Goal: Information Seeking & Learning: Find specific fact

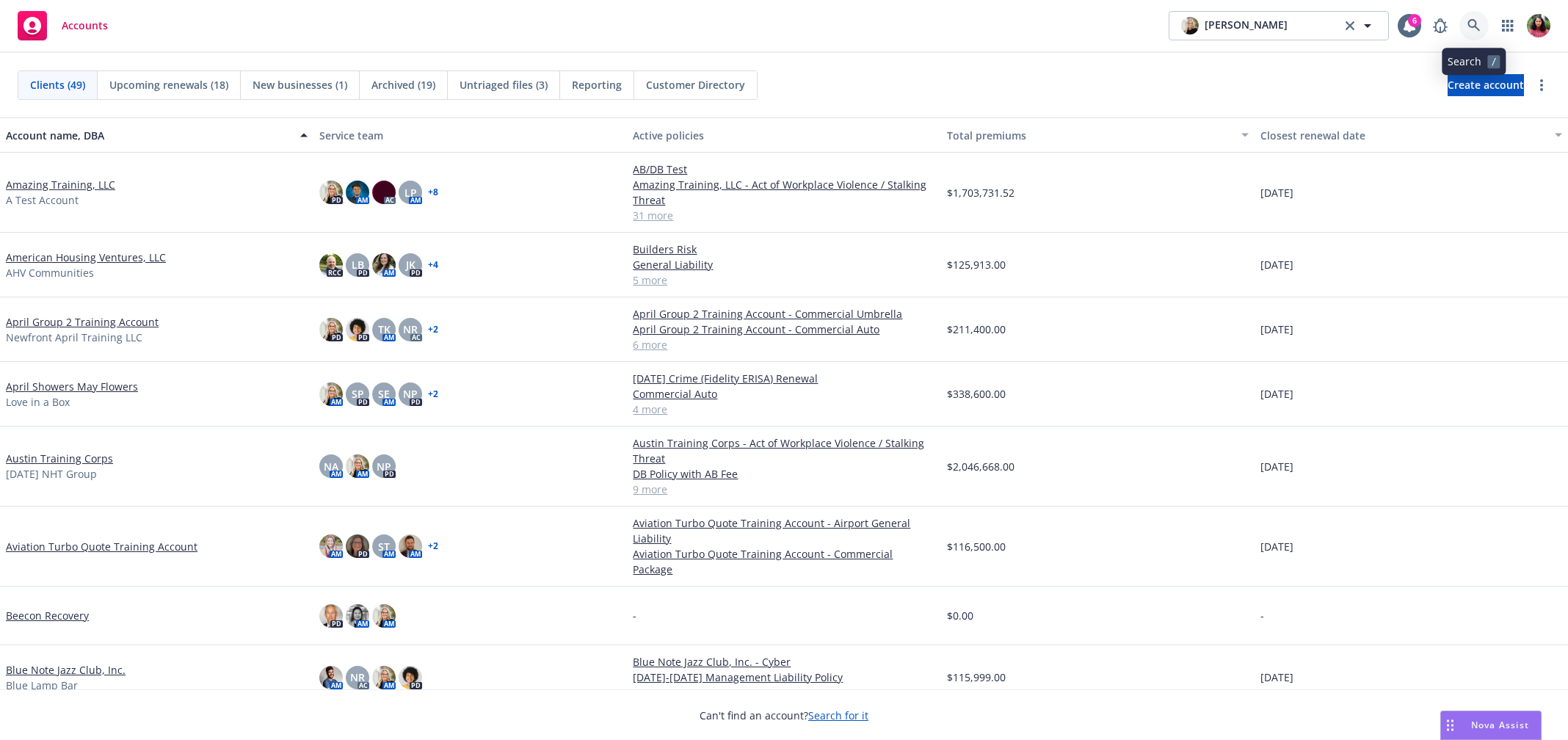
click at [1469, 24] on icon at bounding box center [1474, 26] width 13 height 13
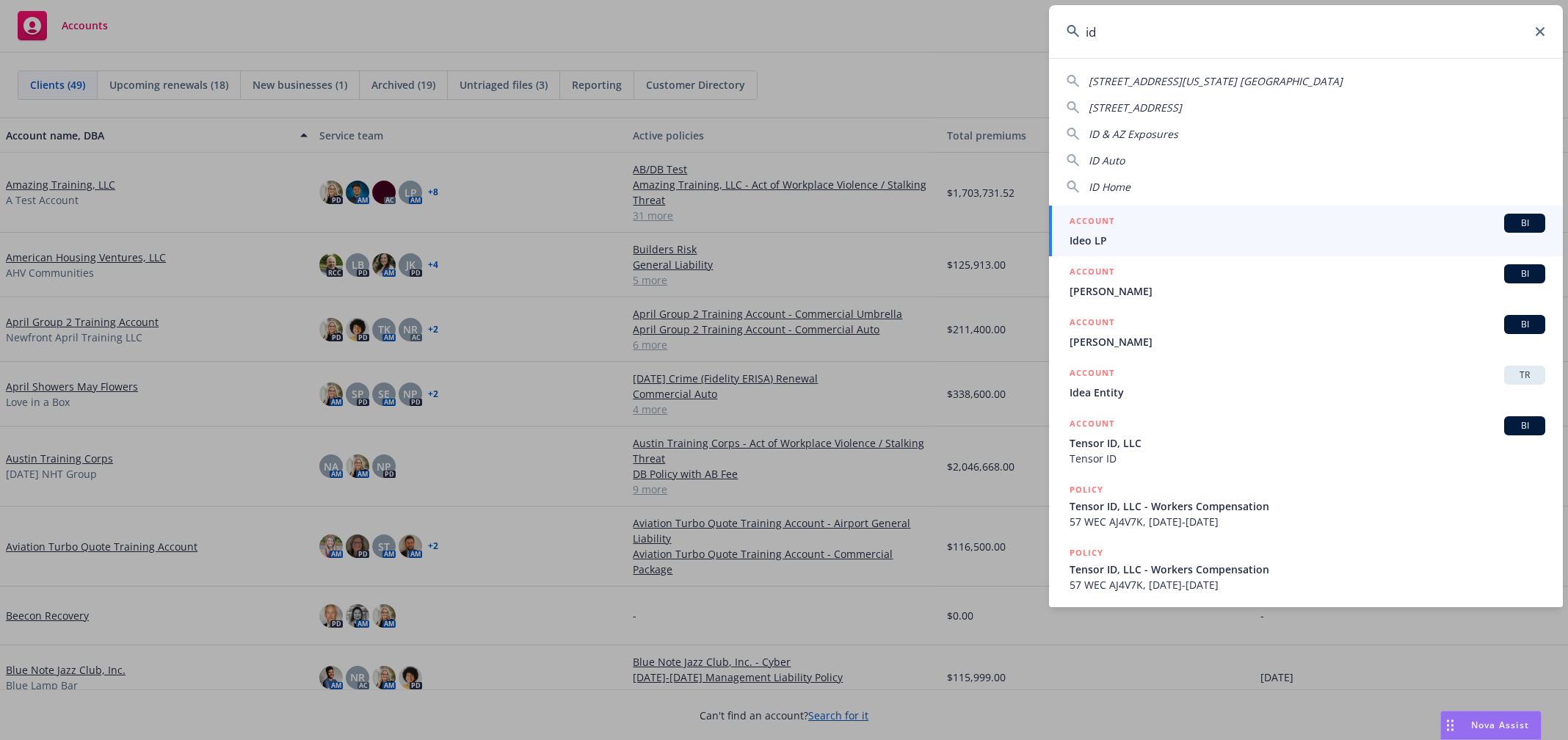
type input "i"
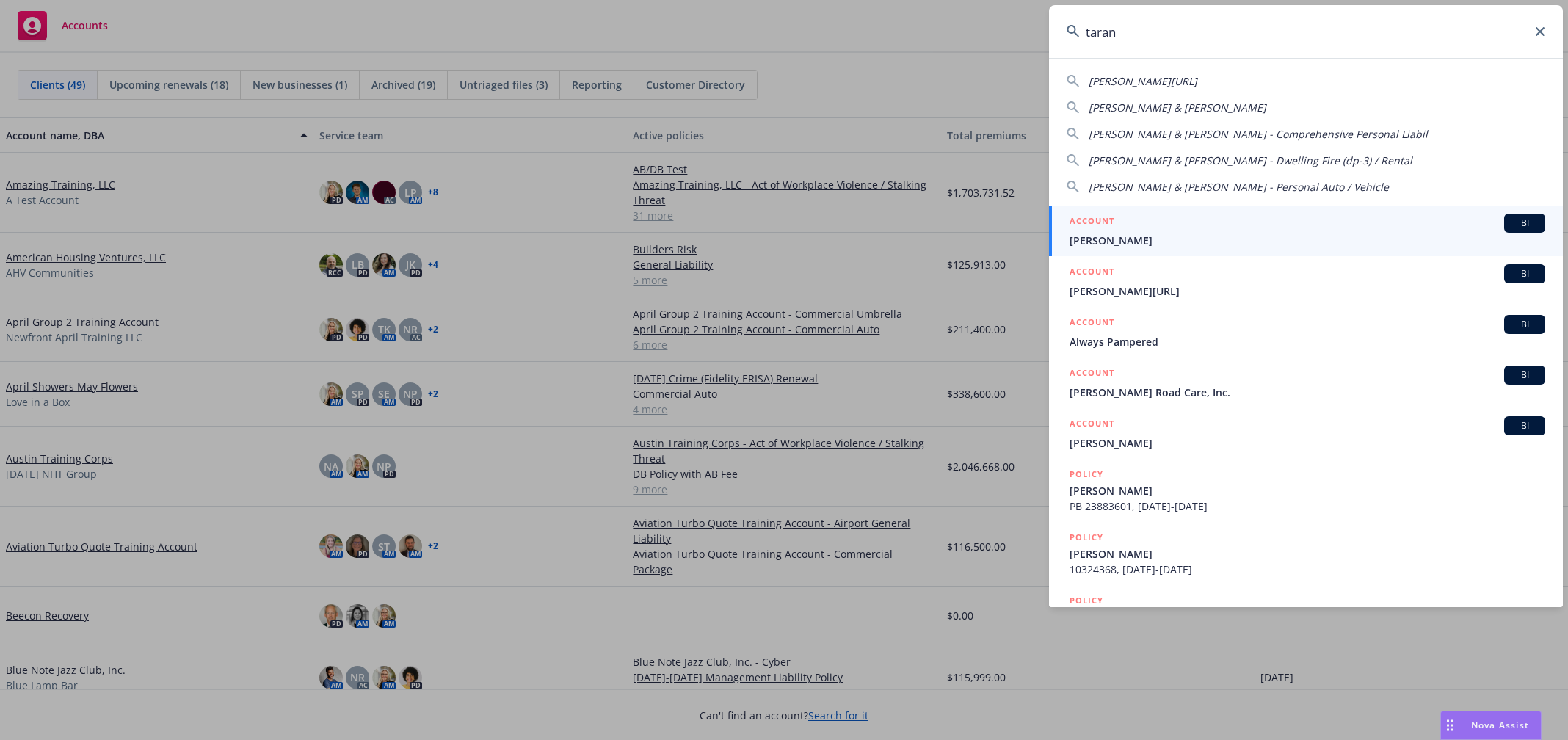
type input "tarana"
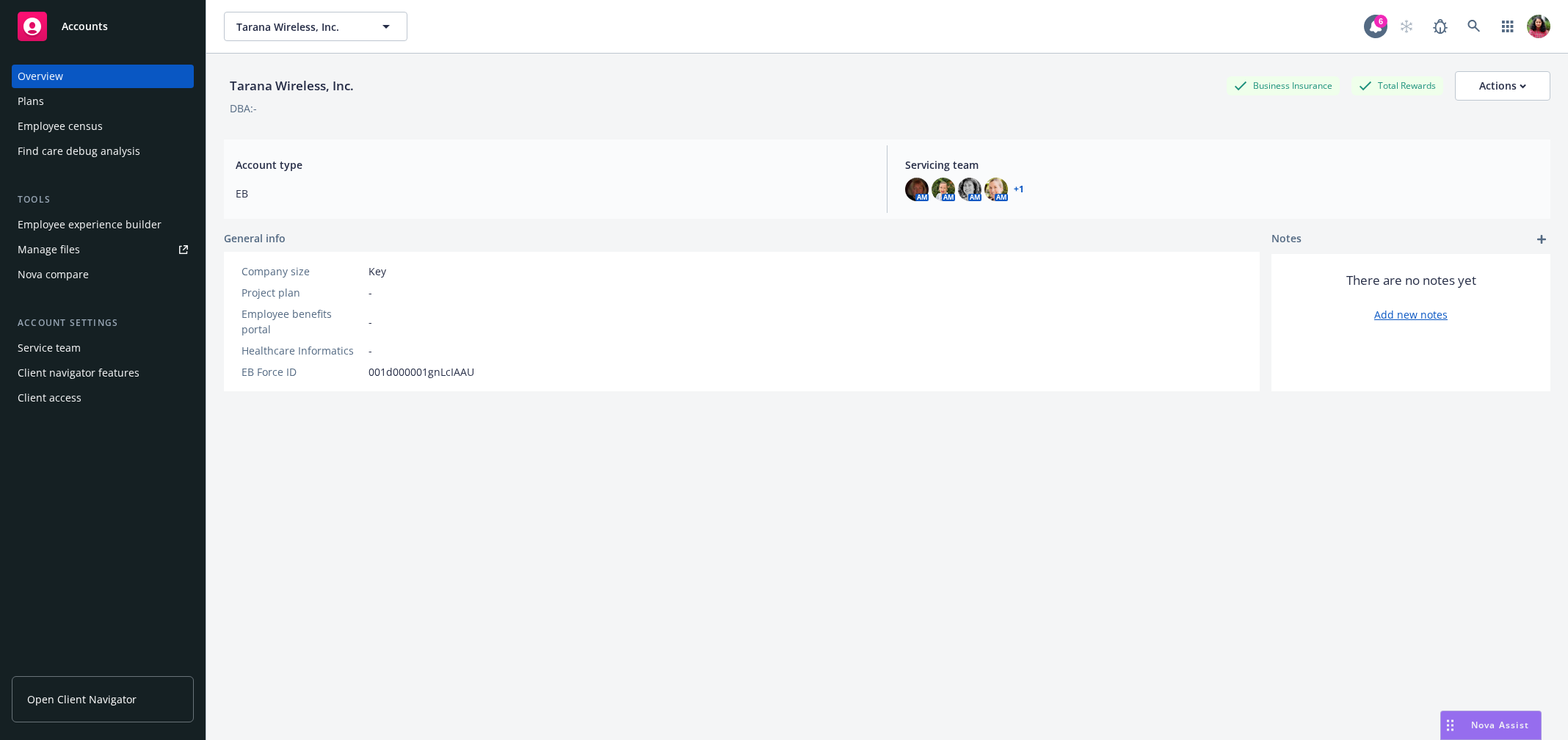
click at [126, 130] on div "Employee census" at bounding box center [103, 126] width 170 height 24
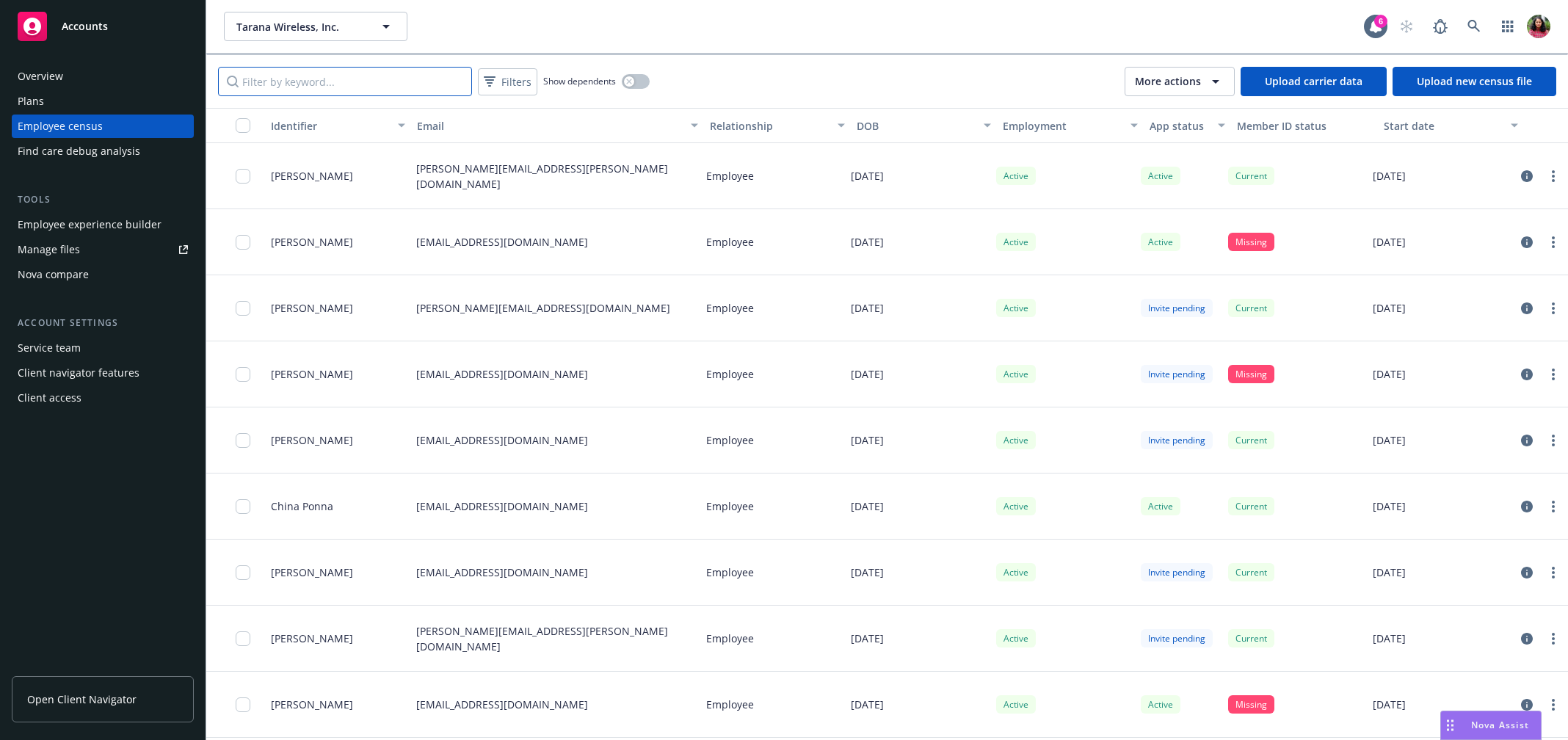
click at [370, 80] on input "Filter by keyword..." at bounding box center [345, 81] width 254 height 30
click at [333, 77] on input "Filter by keyword..." at bounding box center [345, 81] width 254 height 30
paste input "[PERSON_NAME][EMAIL_ADDRESS][PERSON_NAME][DOMAIN_NAME]"
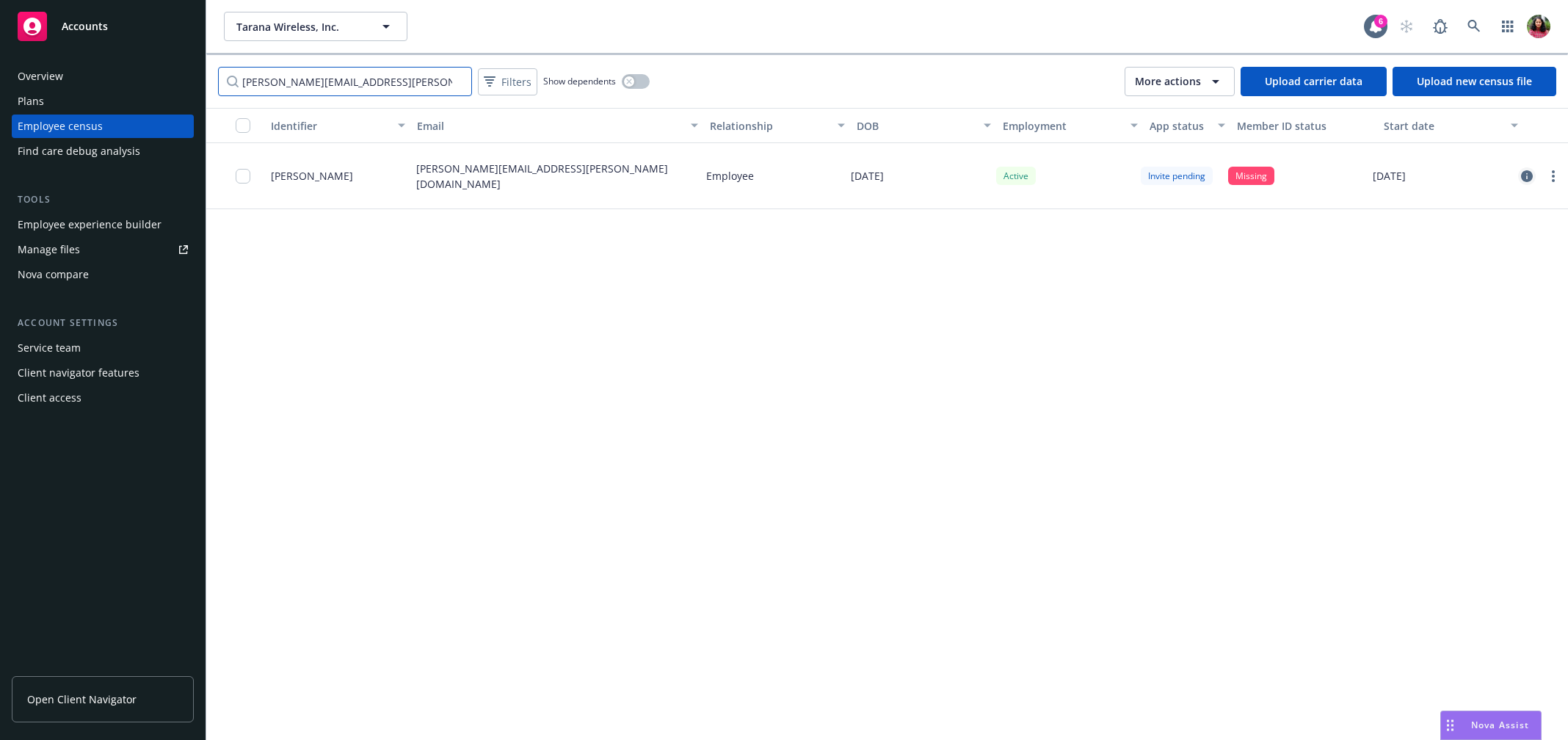
type input "[PERSON_NAME][EMAIL_ADDRESS][PERSON_NAME][DOMAIN_NAME]"
click at [1526, 174] on icon "circleInformation" at bounding box center [1526, 176] width 11 height 11
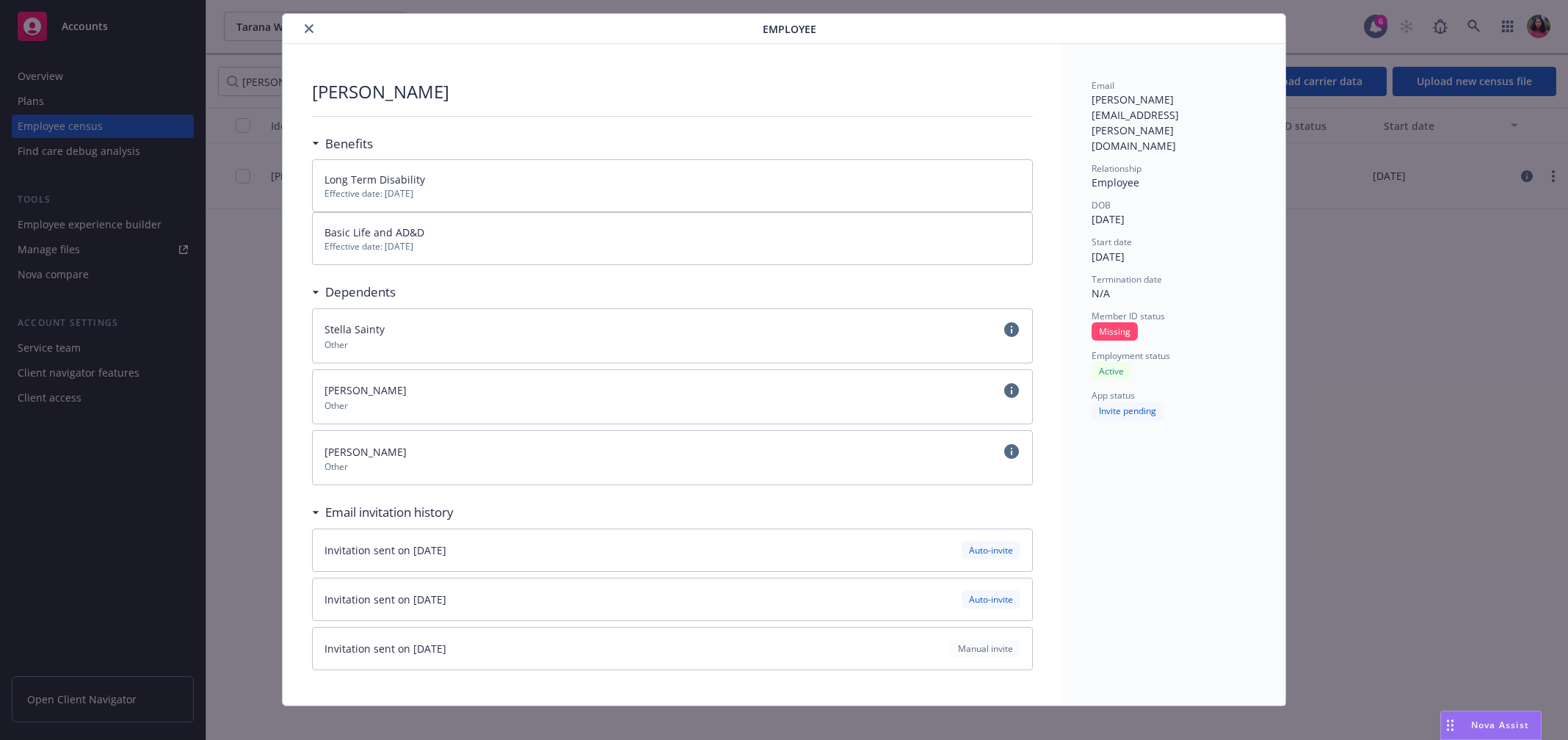
scroll to position [38, 0]
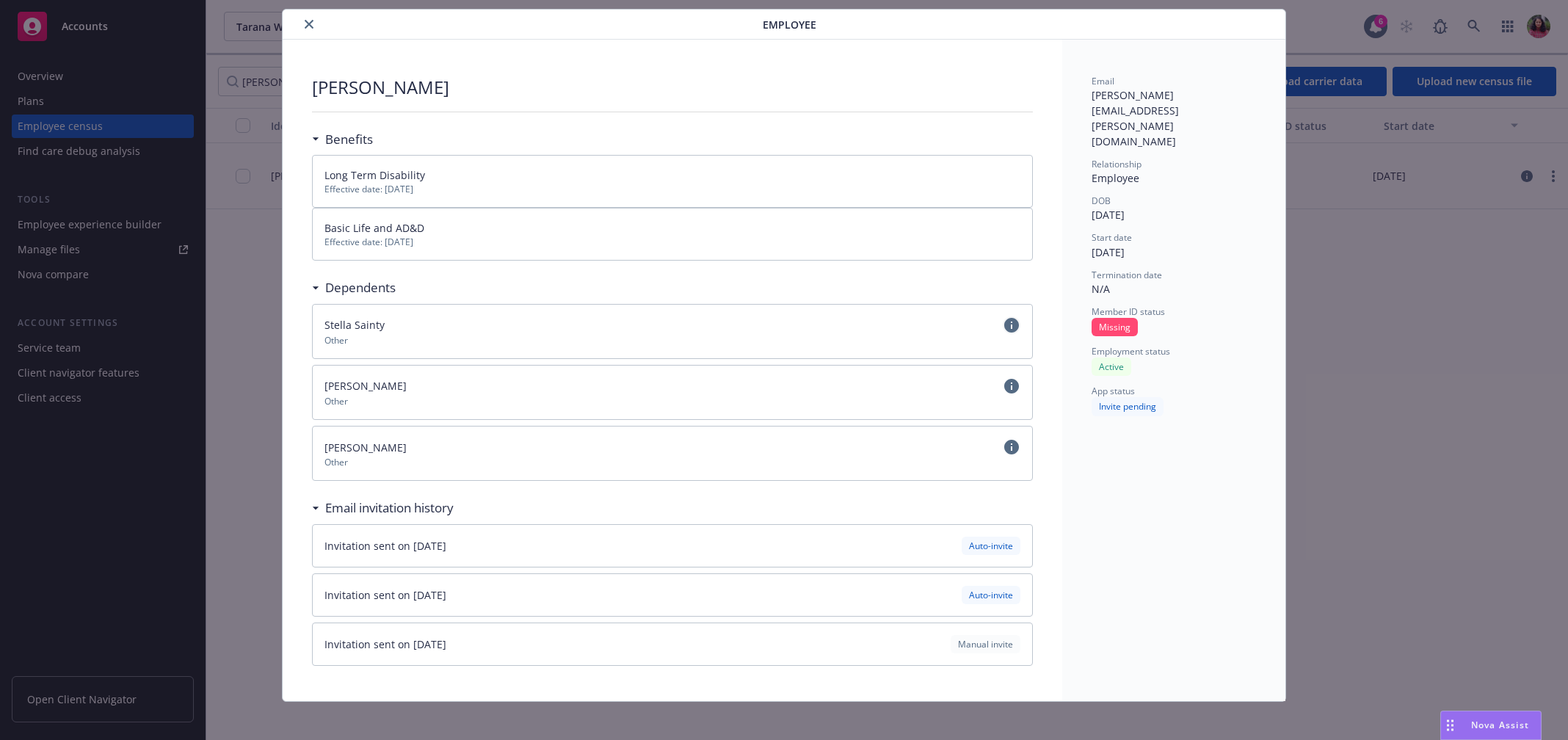
click at [1004, 321] on icon "circleInformation" at bounding box center [1011, 325] width 14 height 14
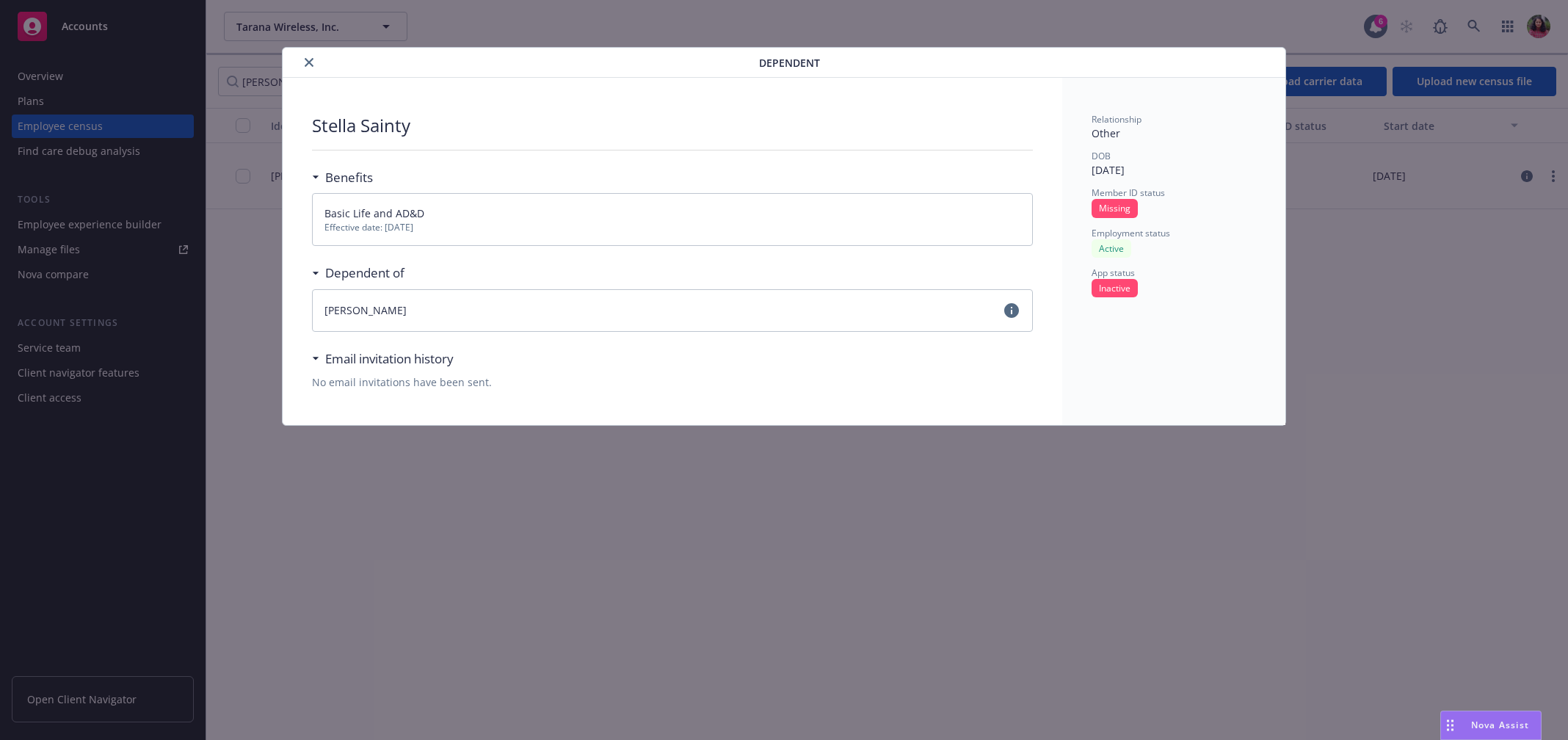
click at [310, 59] on icon "close" at bounding box center [308, 62] width 9 height 9
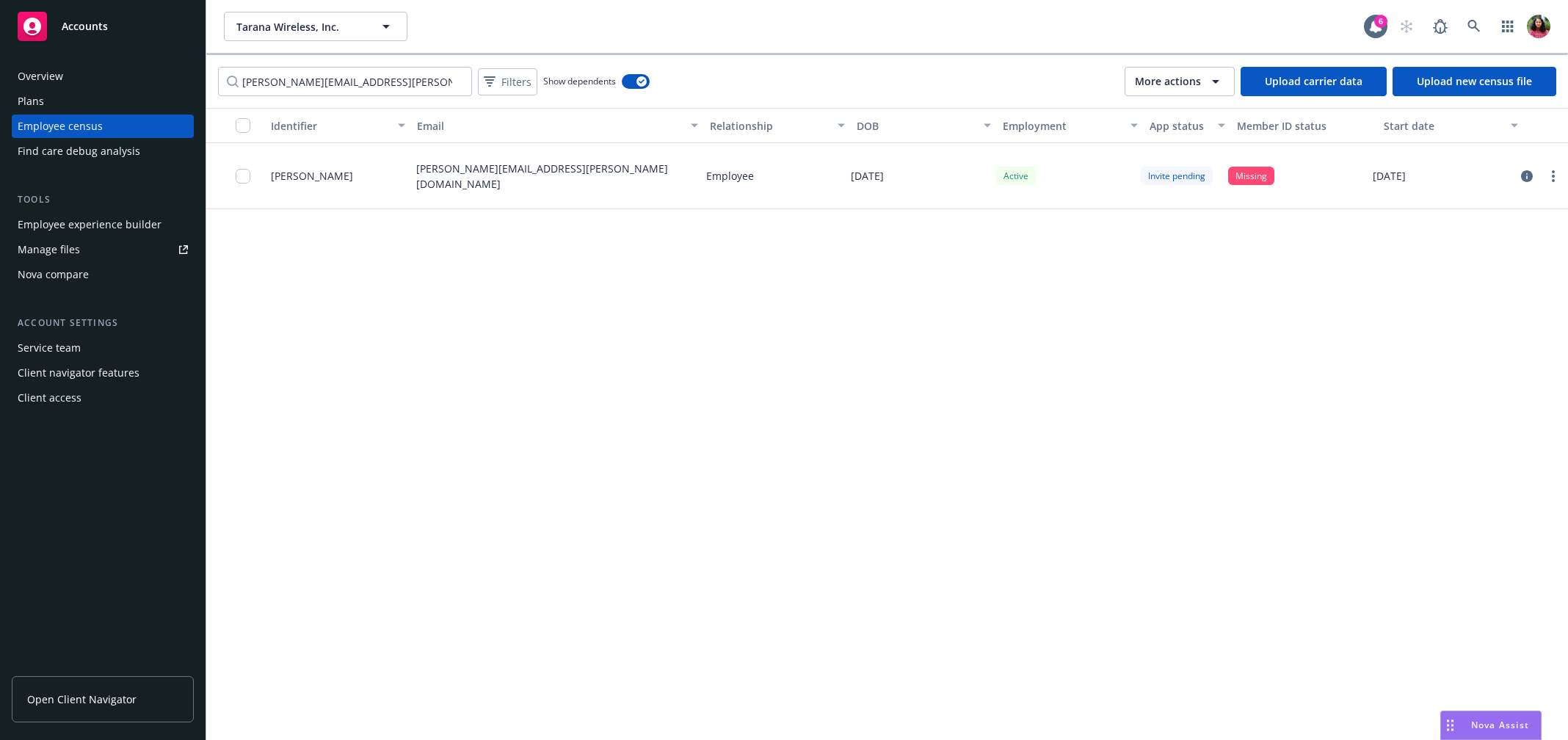
click at [555, 352] on div "Identifier Email Relationship DOB Employment App status Member ID status Start …" at bounding box center [887, 424] width 1361 height 632
click at [640, 83] on div "button" at bounding box center [641, 81] width 10 height 10
click at [640, 83] on button "button" at bounding box center [635, 81] width 28 height 14
click at [1523, 179] on icon "circleInformation" at bounding box center [1526, 176] width 11 height 11
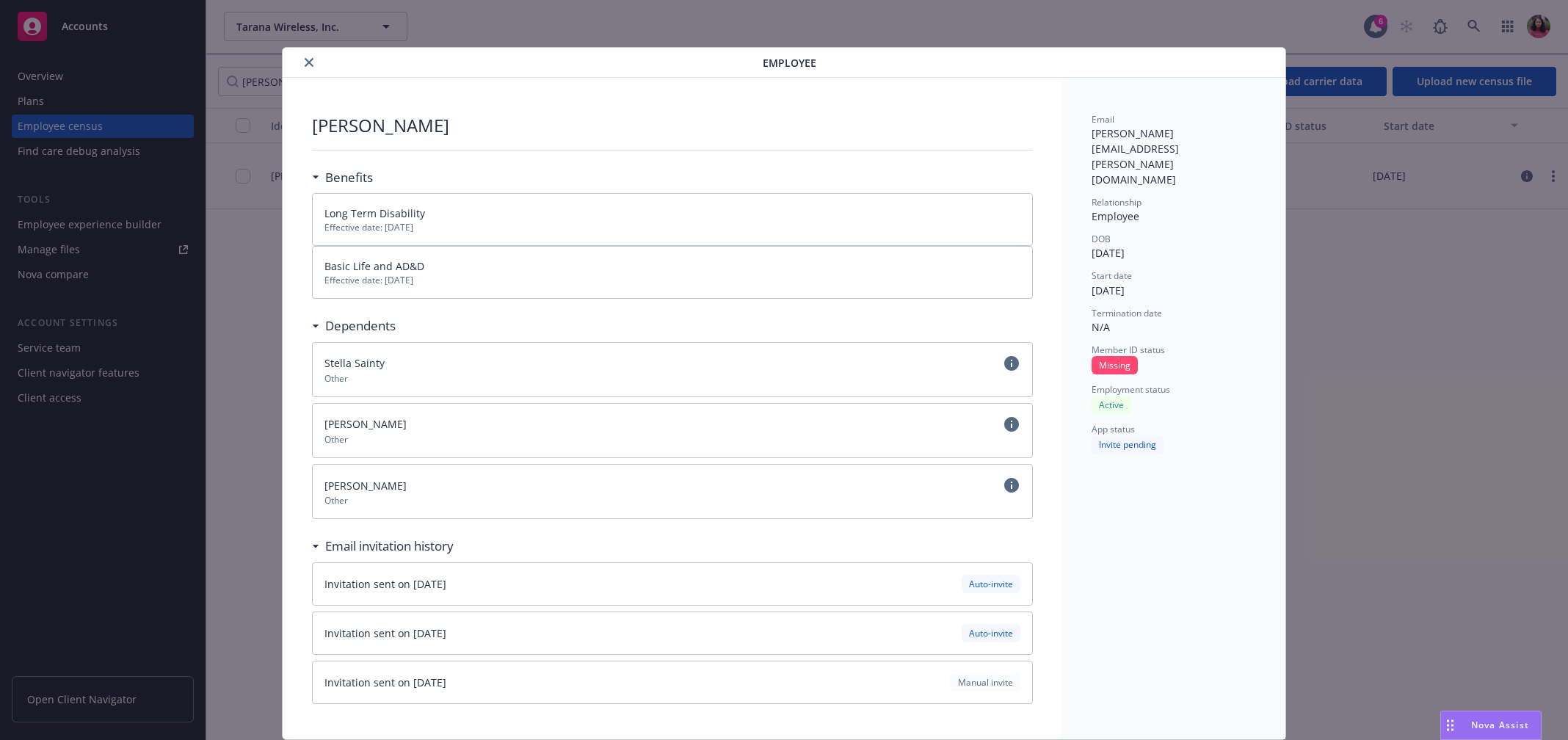
scroll to position [43, 0]
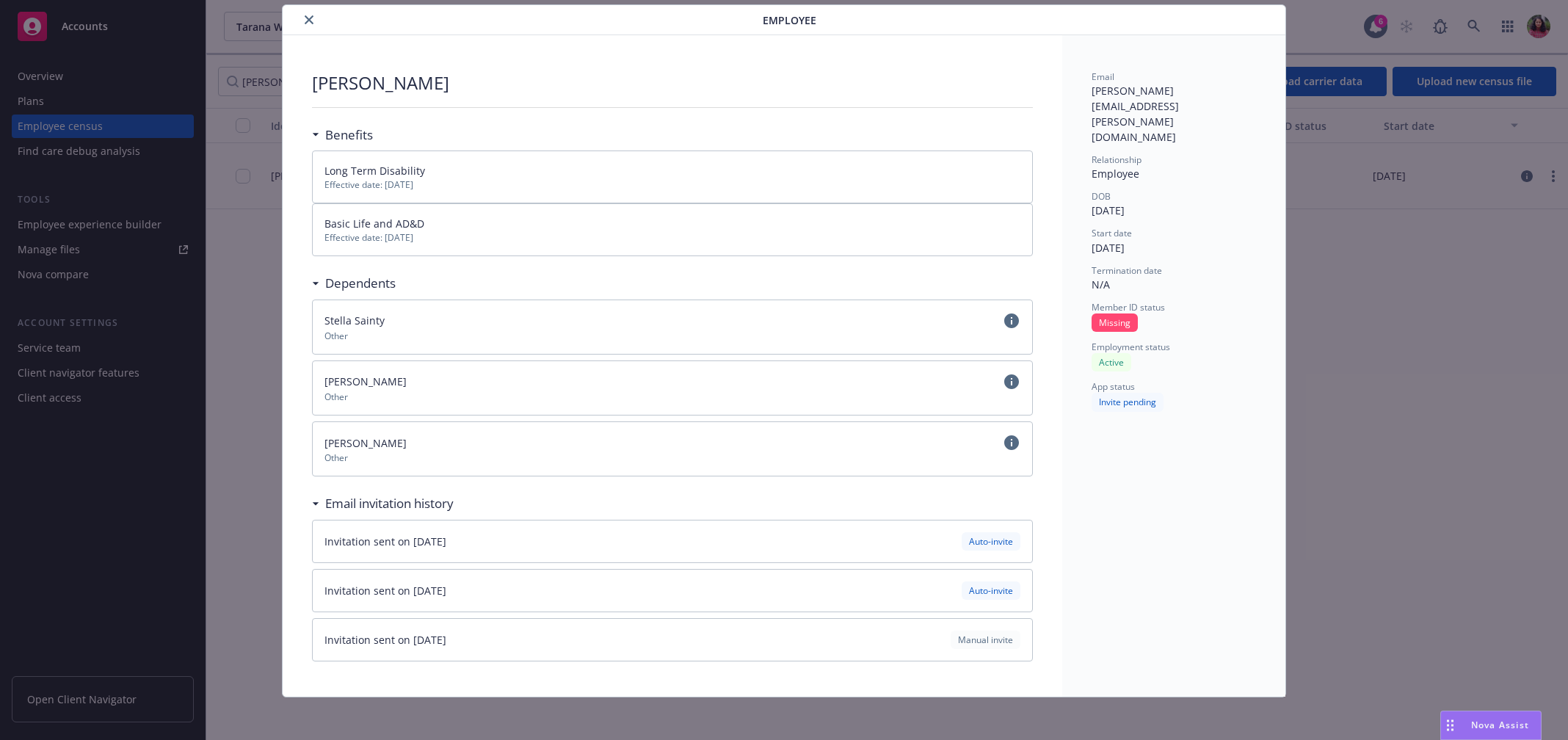
click at [1105, 91] on div "[PERSON_NAME][EMAIL_ADDRESS][PERSON_NAME][DOMAIN_NAME]" at bounding box center [1173, 113] width 165 height 62
drag, startPoint x: 1080, startPoint y: 91, endPoint x: 1253, endPoint y: 89, distance: 173.0
click at [1253, 89] on div "Email [PERSON_NAME][EMAIL_ADDRESS][PERSON_NAME][DOMAIN_NAME] Relationship Emplo…" at bounding box center [1173, 366] width 223 height 662
copy div "[PERSON_NAME][EMAIL_ADDRESS][PERSON_NAME][DOMAIN_NAME]"
click at [306, 13] on button "close" at bounding box center [308, 20] width 18 height 18
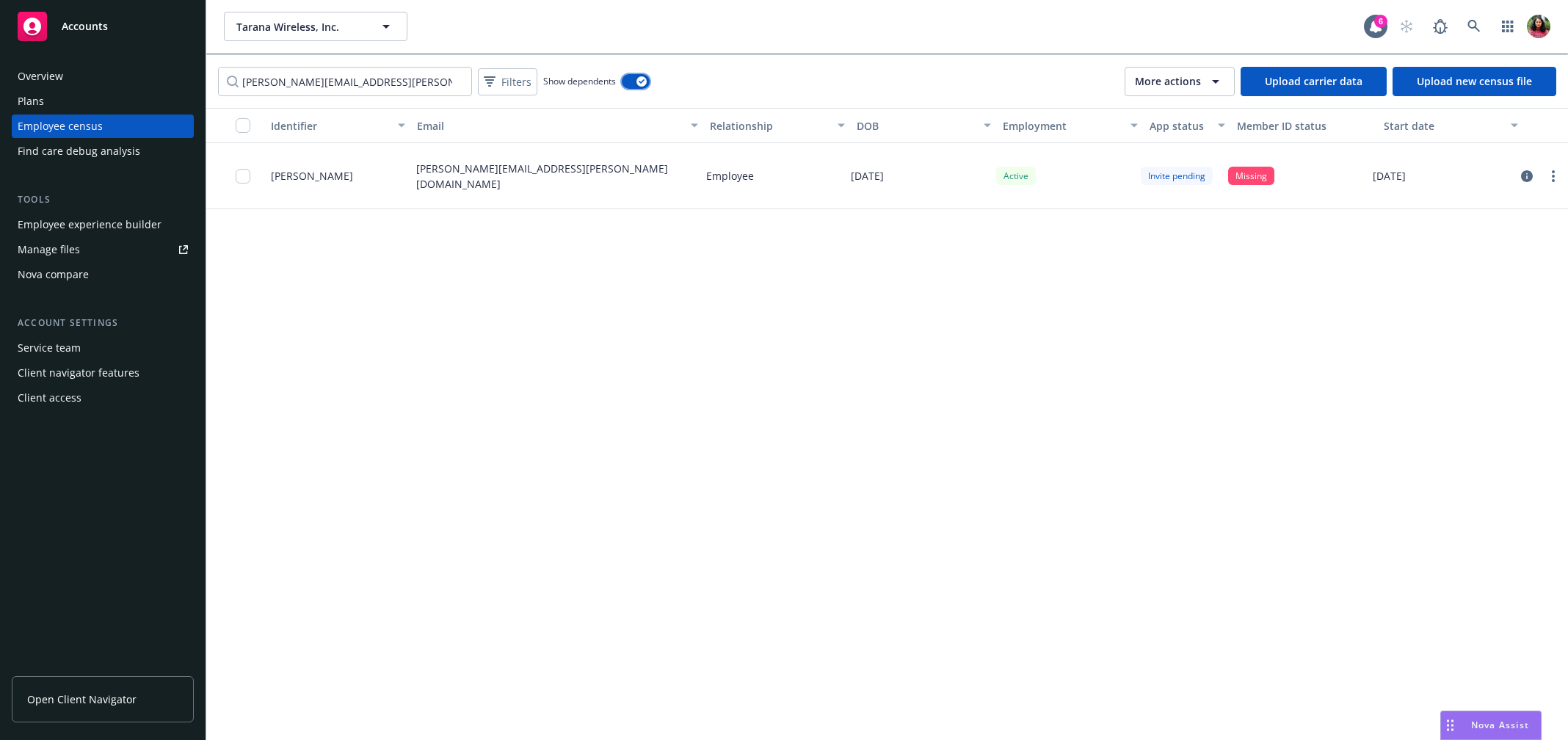
click at [630, 82] on button "button" at bounding box center [635, 81] width 28 height 14
click at [624, 79] on div "button" at bounding box center [628, 81] width 10 height 10
click at [509, 402] on div "Identifier Email Relationship DOB Employment App status Member ID status Start …" at bounding box center [887, 424] width 1361 height 632
